Goal: Information Seeking & Learning: Learn about a topic

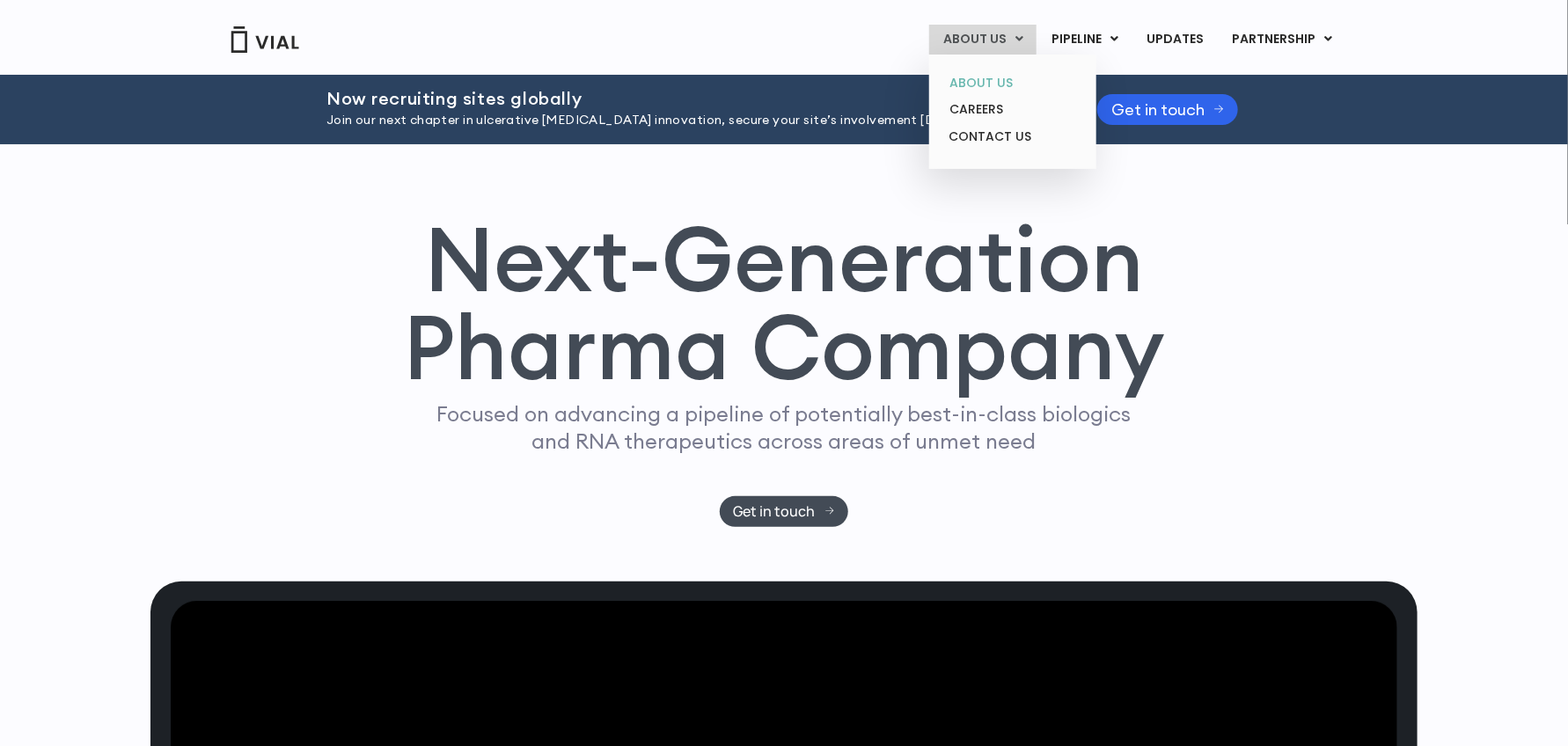
click at [848, 85] on link "ABOUT US" at bounding box center [1012, 83] width 154 height 27
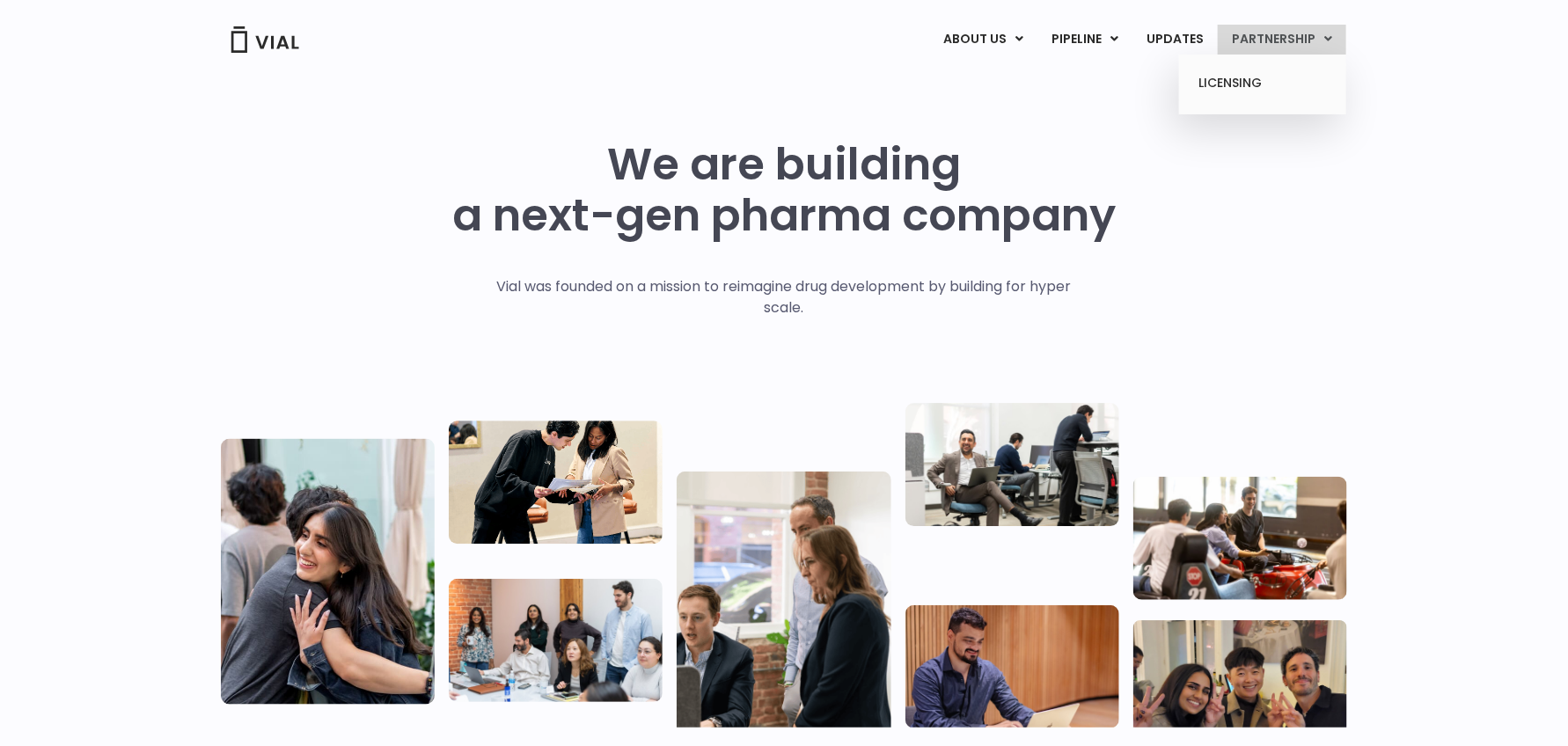
click at [1335, 40] on link "PARTNERSHIP" at bounding box center [1282, 40] width 128 height 30
click at [1232, 82] on link "LICENSING" at bounding box center [1261, 84] width 154 height 28
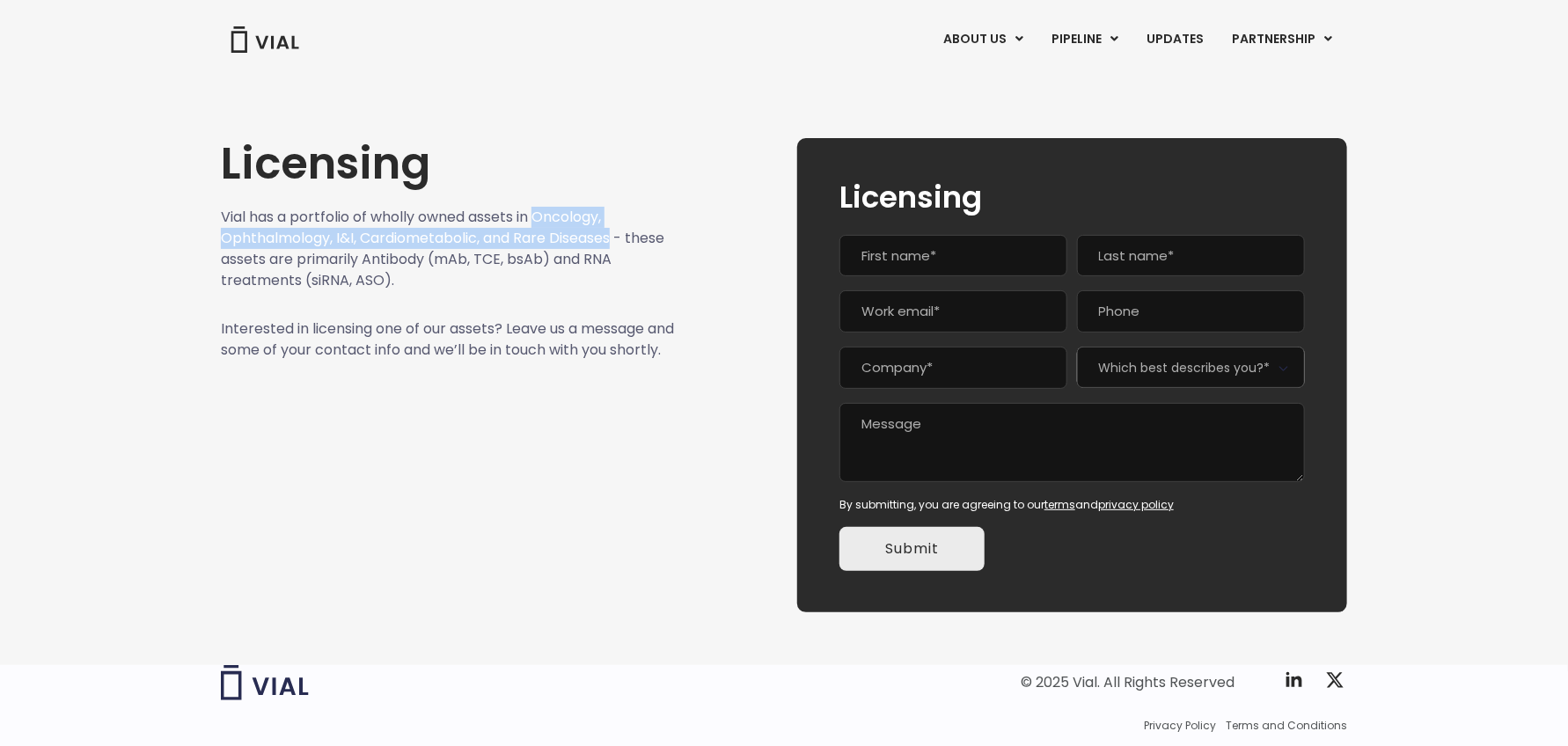
drag, startPoint x: 543, startPoint y: 215, endPoint x: 619, endPoint y: 240, distance: 80.0
click at [619, 240] on p "Vial has a portfolio of wholly owned assets in Oncology, Ophthalmology, I&I, Ca…" at bounding box center [447, 249] width 454 height 85
copy p "Oncology, Ophthalmology, I&I, Cardiometabolic, and Rare Diseases"
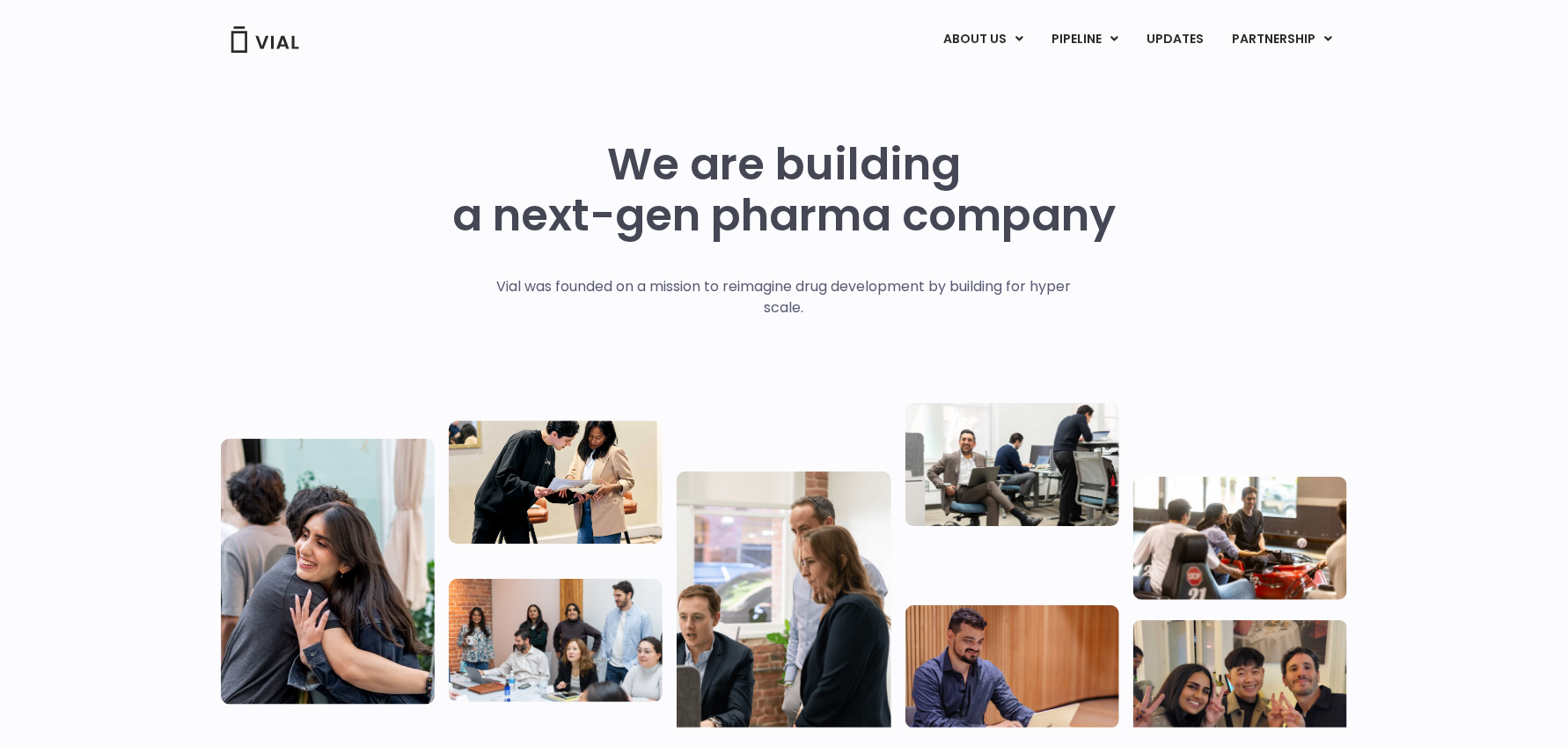
click at [255, 40] on img at bounding box center [264, 40] width 71 height 26
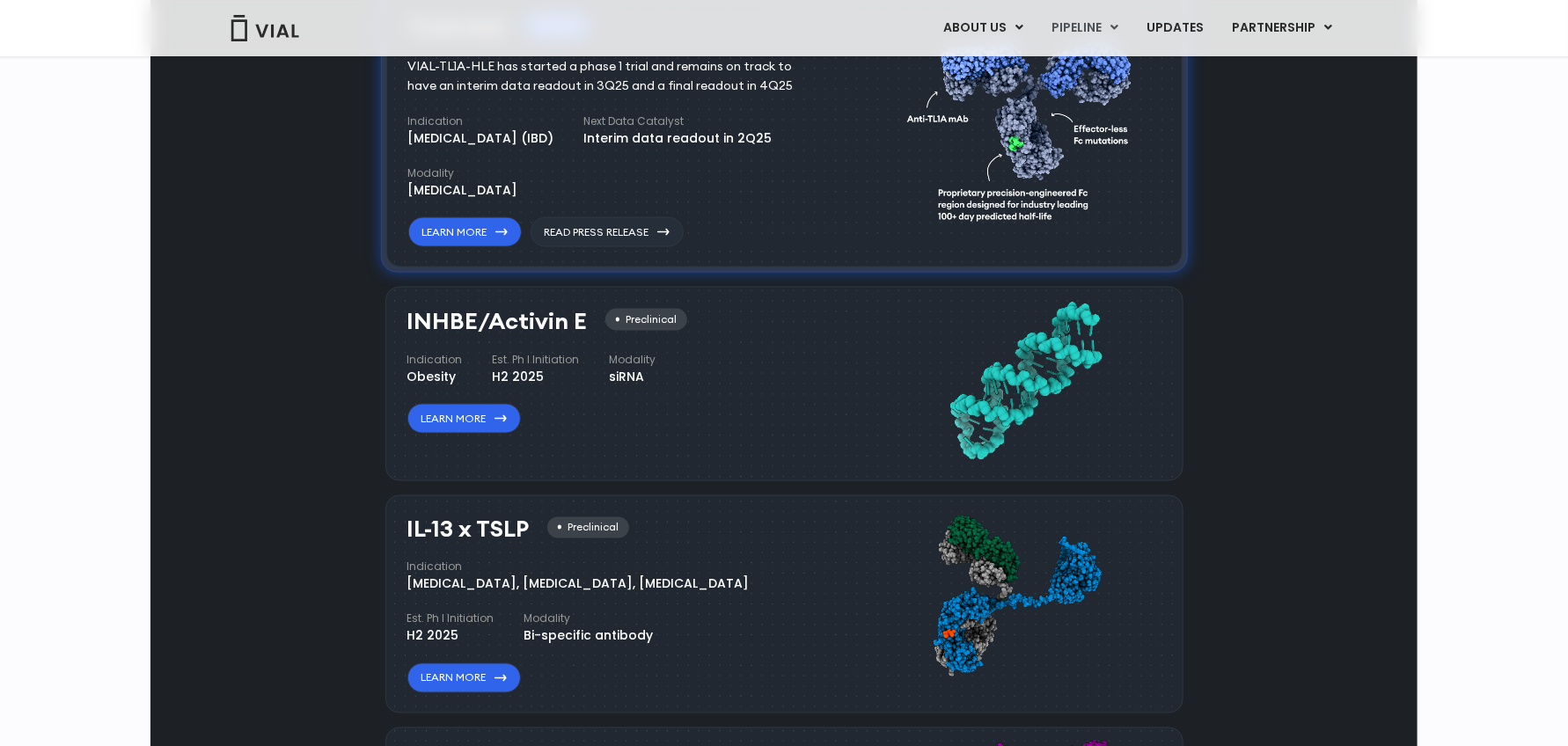
scroll to position [616, 0]
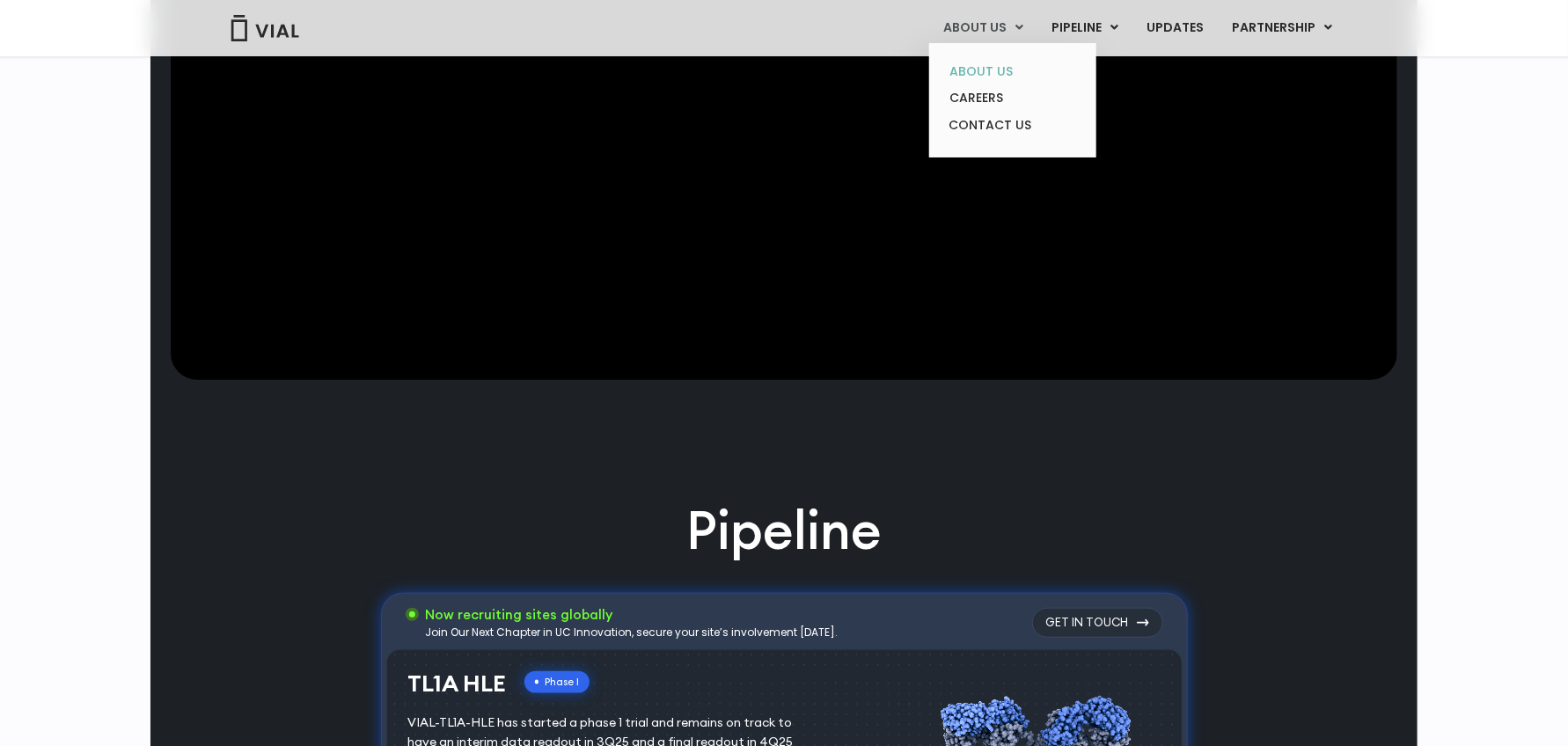
click at [988, 68] on link "ABOUT US" at bounding box center [1012, 72] width 154 height 27
